Goal: Transaction & Acquisition: Purchase product/service

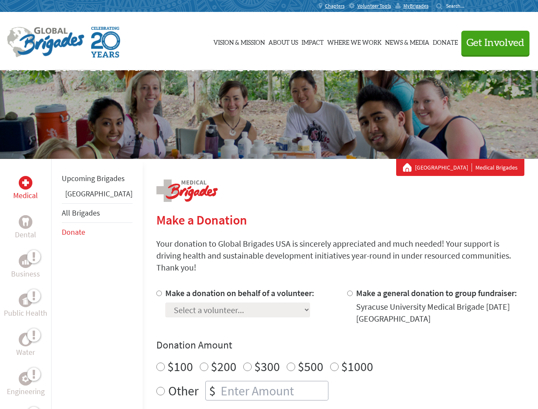
click at [471, 6] on div "Search for:" at bounding box center [453, 6] width 34 height 7
click at [492, 43] on span "Get Involved" at bounding box center [496, 43] width 58 height 10
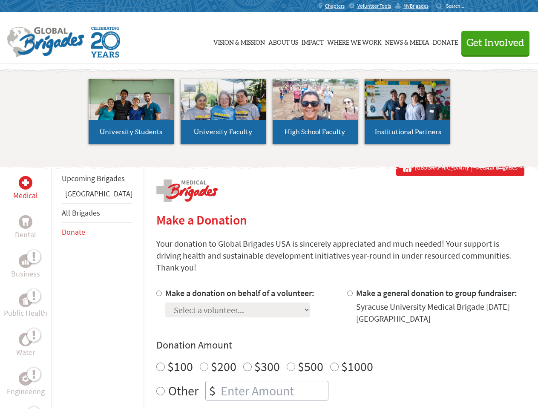
click at [56, 284] on div "Upcoming Brigades Panama All Brigades Donate" at bounding box center [97, 363] width 92 height 409
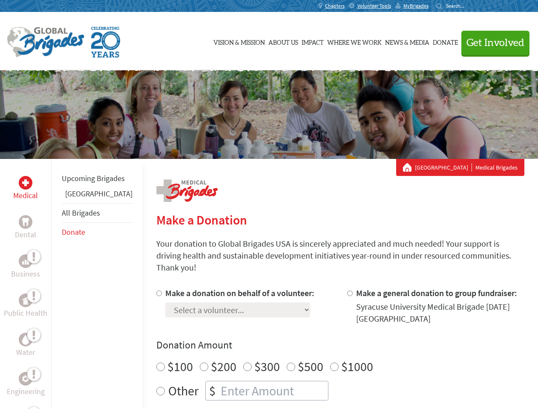
click at [326, 342] on div "Donation Amount $100 $200 $300 $500 $1000 Other $" at bounding box center [340, 369] width 368 height 62
click at [156, 291] on input "Make a donation on behalf of a volunteer:" at bounding box center [159, 294] width 6 height 6
radio input "true"
click at [347, 291] on input "Make a general donation to group fundraiser:" at bounding box center [350, 294] width 6 height 6
radio input "true"
